Goal: Find contact information: Find contact information

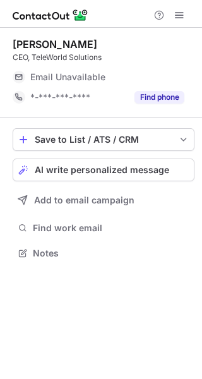
scroll to position [6, 6]
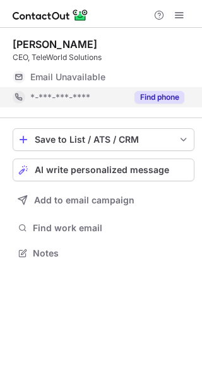
click at [150, 94] on button "Find phone" at bounding box center [159, 97] width 50 height 13
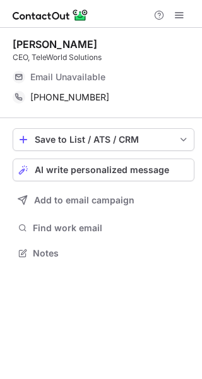
click at [61, 45] on div "Srini Sundararajan" at bounding box center [55, 44] width 85 height 13
